Goal: Task Accomplishment & Management: Complete application form

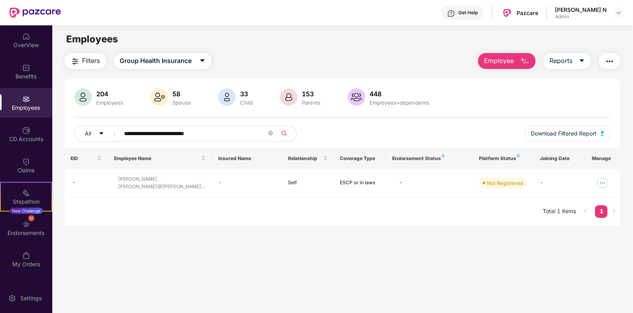
click at [523, 61] on img "button" at bounding box center [525, 62] width 10 height 10
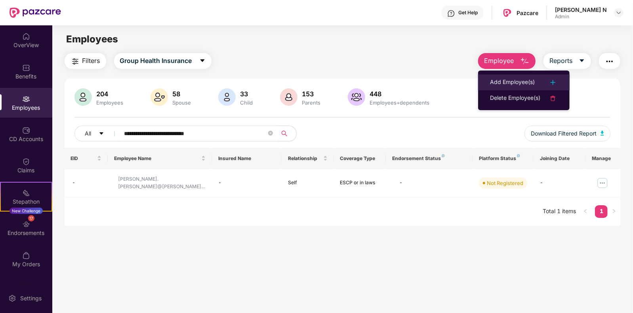
click at [529, 82] on div "Add Employee(s)" at bounding box center [512, 83] width 45 height 10
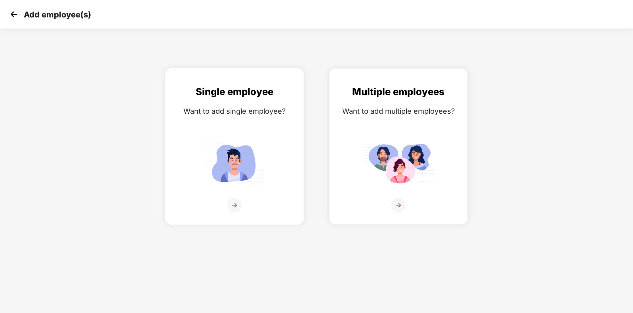
scroll to position [0, 12]
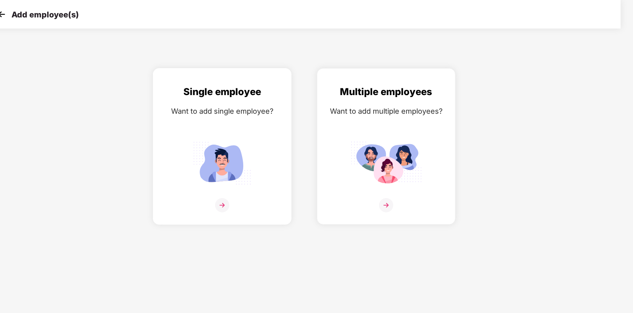
click at [225, 212] on img at bounding box center [222, 205] width 14 height 14
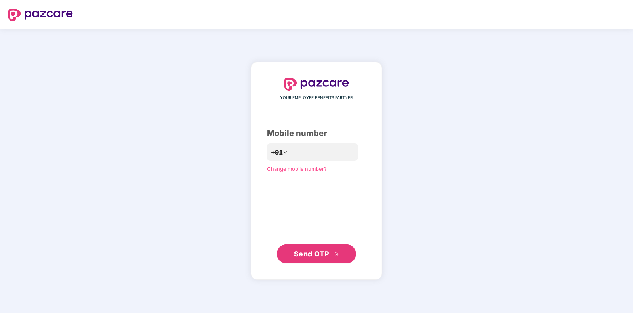
click at [295, 104] on div "YOUR EMPLOYEE BENEFITS PARTNER Mobile number +91 Change mobile number? Send OTP" at bounding box center [316, 170] width 99 height 185
click at [303, 155] on input "number" at bounding box center [322, 152] width 65 height 13
type input "**********"
click at [323, 254] on span "Send OTP" at bounding box center [311, 254] width 35 height 8
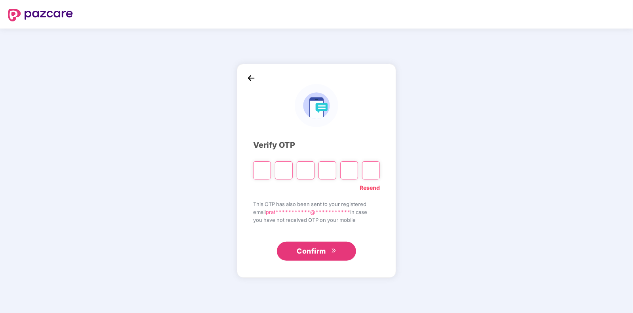
type input "*"
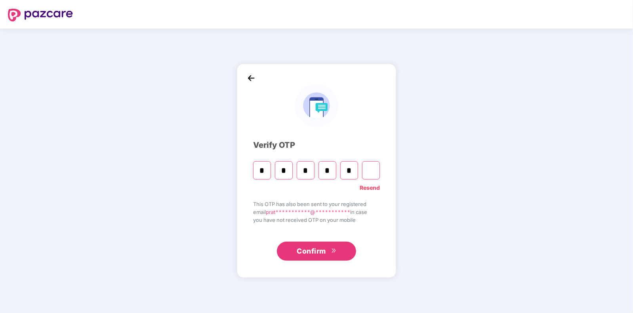
type input "*"
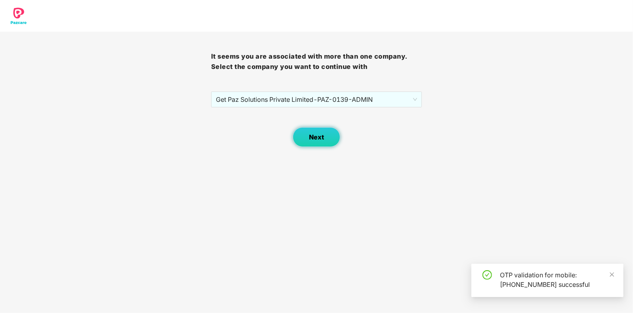
click at [315, 141] on button "Next" at bounding box center [317, 137] width 48 height 20
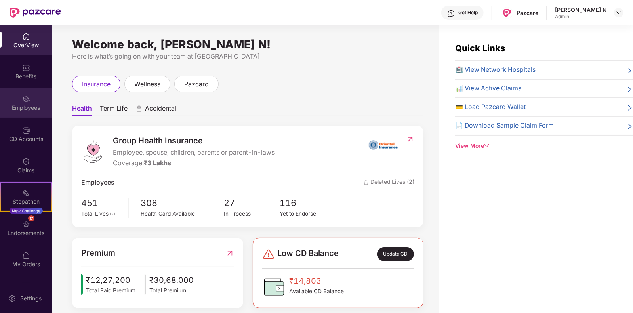
click at [24, 95] on img at bounding box center [26, 99] width 8 height 8
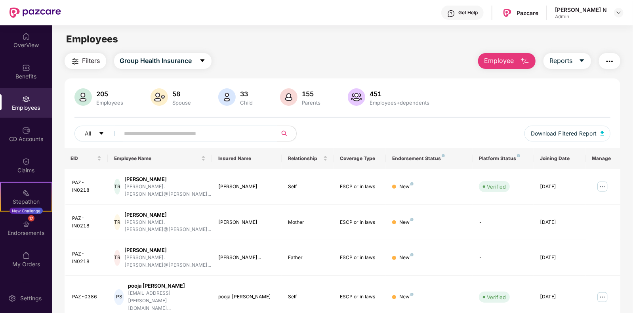
click at [506, 55] on button "Employee" at bounding box center [506, 61] width 57 height 16
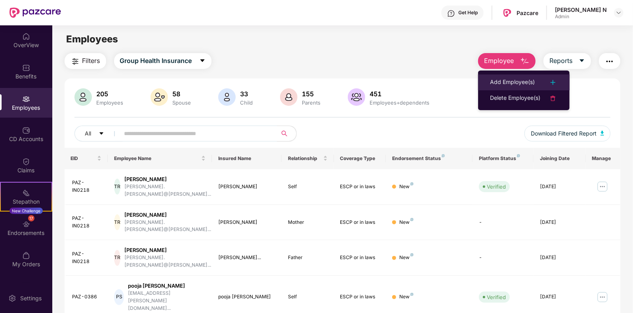
click at [510, 84] on div "Add Employee(s)" at bounding box center [512, 83] width 45 height 10
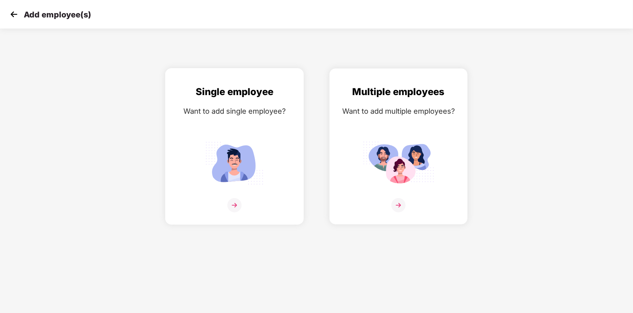
click at [233, 212] on img at bounding box center [234, 205] width 14 height 14
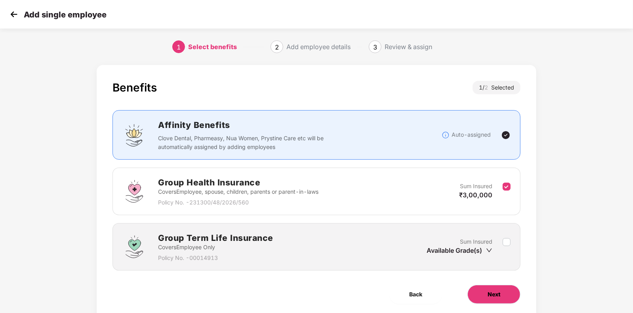
click at [504, 299] on button "Next" at bounding box center [494, 294] width 53 height 19
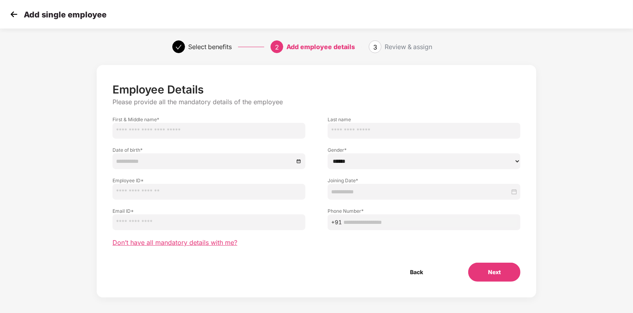
click at [216, 242] on span "Don’t have all mandatory details with me?" at bounding box center [175, 243] width 125 height 8
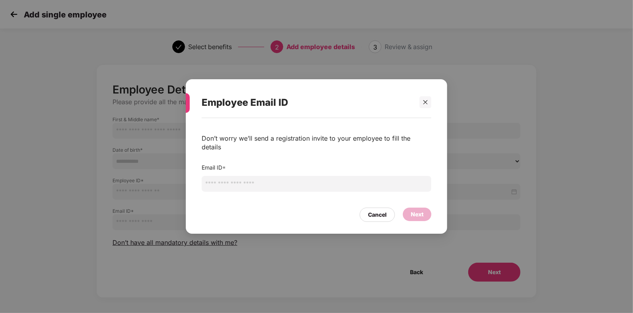
click at [231, 176] on input "email" at bounding box center [317, 184] width 230 height 16
paste input "**********"
type input "**********"
click at [418, 210] on div "Next" at bounding box center [417, 214] width 13 height 9
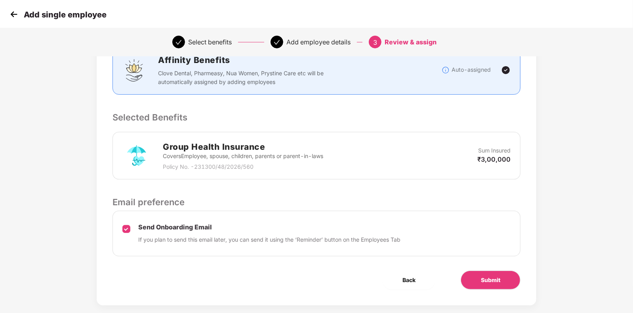
scroll to position [129, 0]
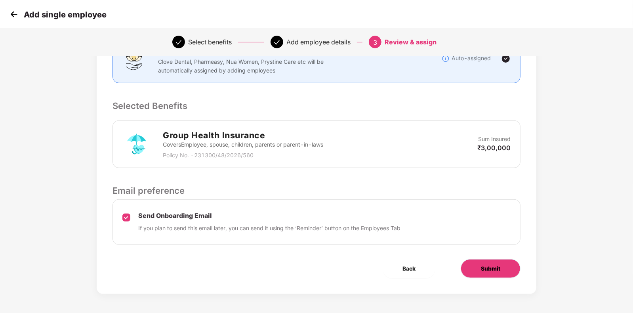
click at [491, 270] on span "Submit" at bounding box center [490, 268] width 19 height 9
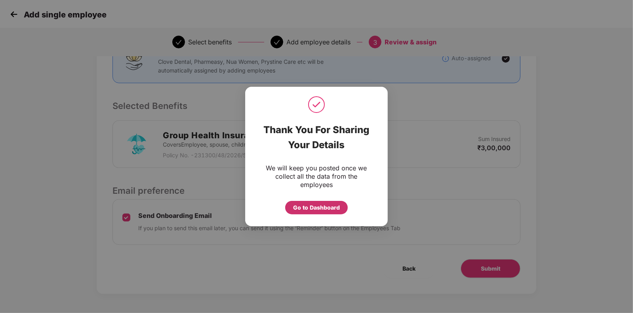
click at [308, 205] on div "Go to Dashboard" at bounding box center [316, 207] width 47 height 9
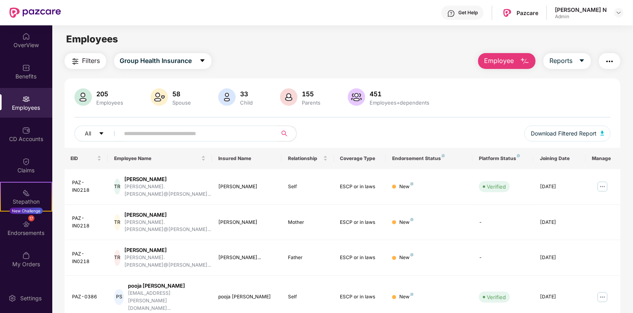
click at [219, 136] on input "text" at bounding box center [195, 134] width 142 height 12
paste input "**********"
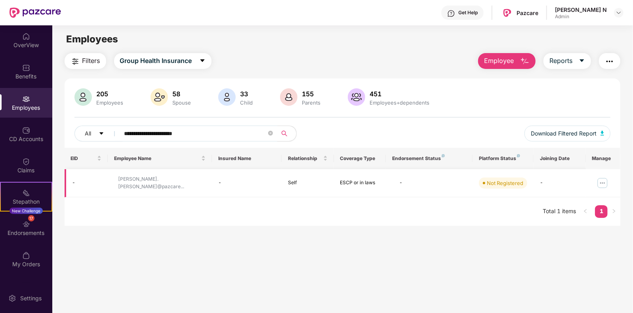
type input "**********"
click at [603, 179] on img at bounding box center [602, 183] width 13 height 13
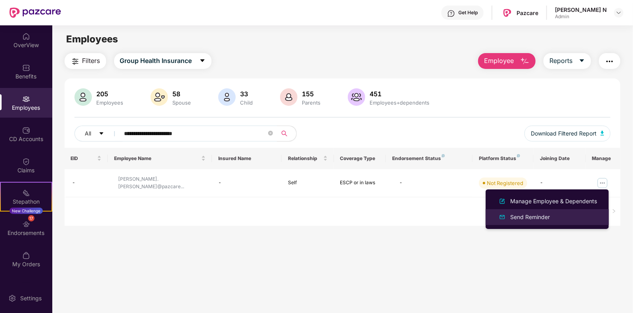
click at [543, 215] on div "Send Reminder" at bounding box center [530, 217] width 43 height 9
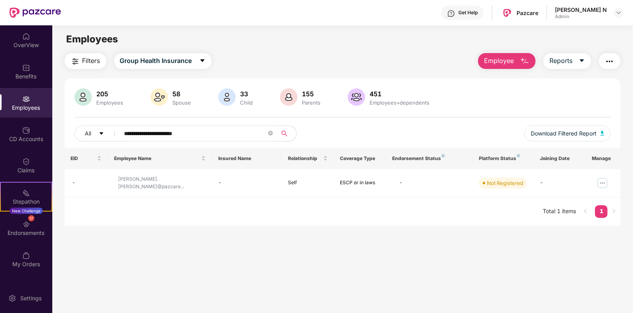
click at [513, 66] on button "Employee" at bounding box center [506, 61] width 57 height 16
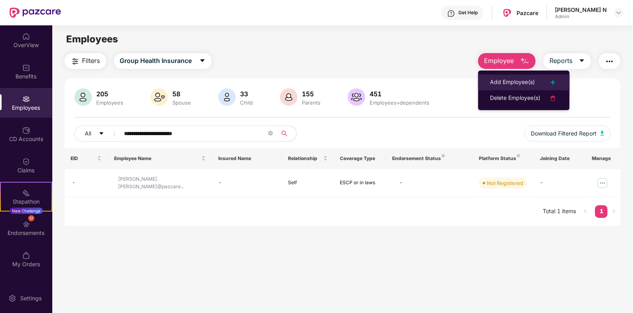
click at [522, 80] on div "Add Employee(s)" at bounding box center [512, 83] width 45 height 10
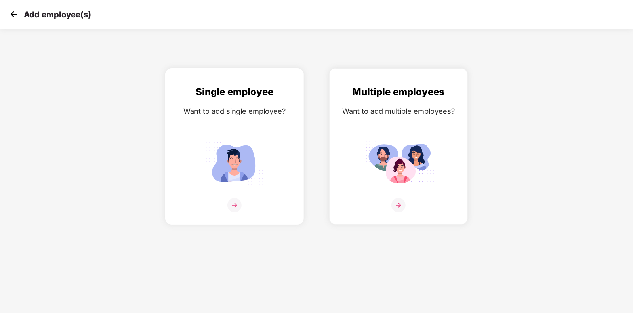
click at [236, 212] on img at bounding box center [234, 205] width 14 height 14
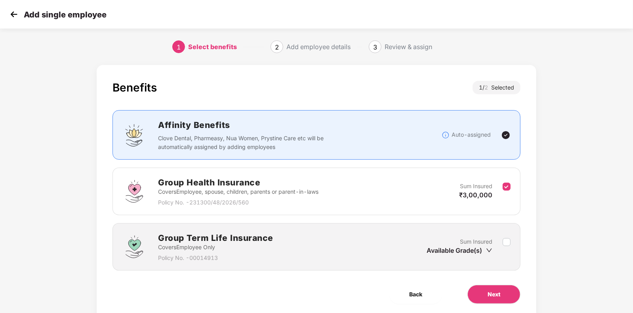
scroll to position [26, 0]
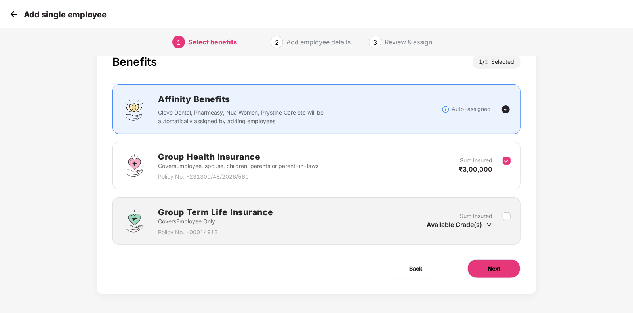
click at [492, 270] on span "Next" at bounding box center [494, 268] width 13 height 9
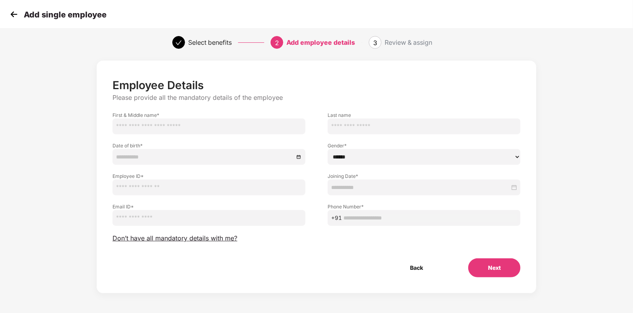
scroll to position [0, 0]
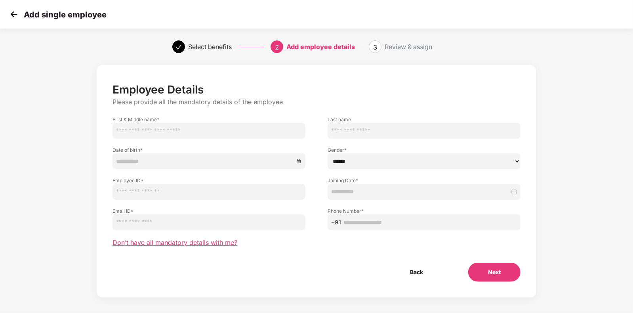
click at [229, 239] on span "Don’t have all mandatory details with me?" at bounding box center [175, 243] width 125 height 8
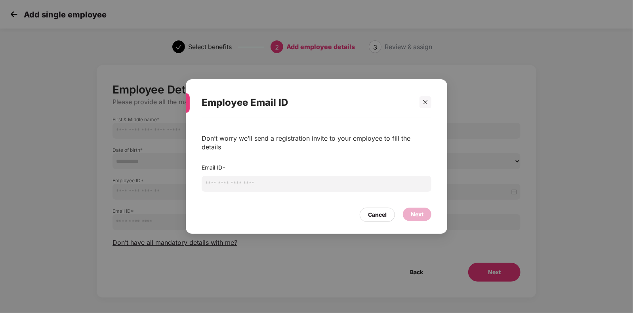
click at [285, 178] on input "email" at bounding box center [317, 184] width 230 height 16
paste input "**********"
type input "**********"
click at [417, 212] on div "Next" at bounding box center [417, 214] width 13 height 9
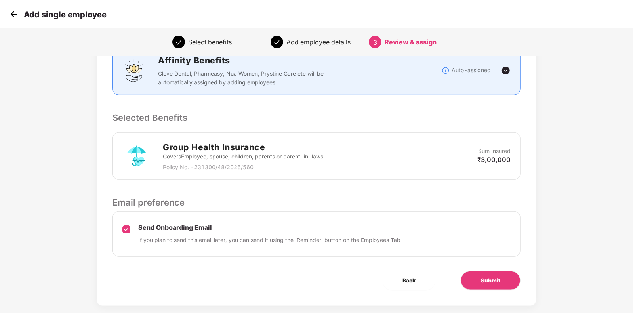
scroll to position [129, 0]
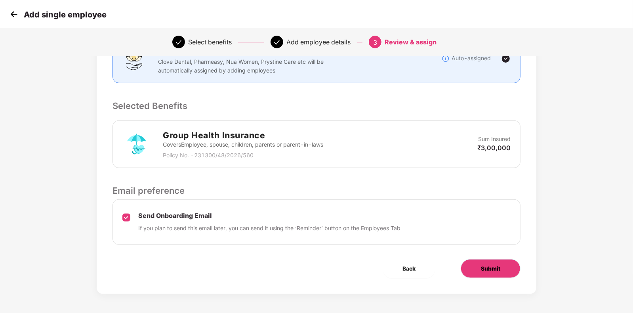
click at [482, 273] on button "Submit" at bounding box center [491, 268] width 60 height 19
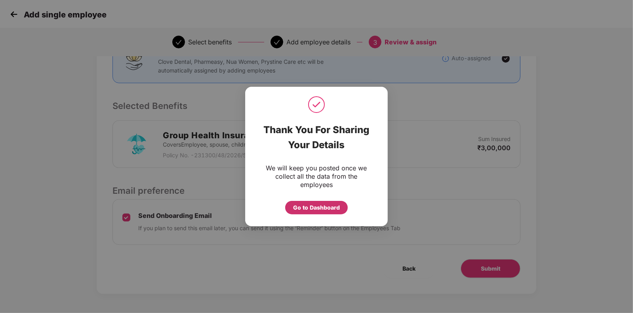
click at [313, 205] on div "Go to Dashboard" at bounding box center [316, 207] width 47 height 9
